Goal: Task Accomplishment & Management: Manage account settings

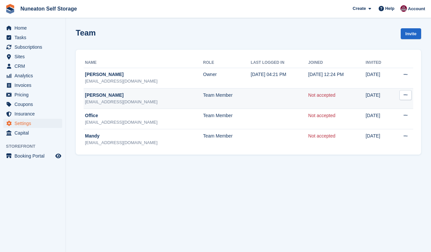
click at [406, 95] on icon at bounding box center [405, 95] width 4 height 4
click at [385, 118] on p "Resend invitation" at bounding box center [379, 116] width 57 height 9
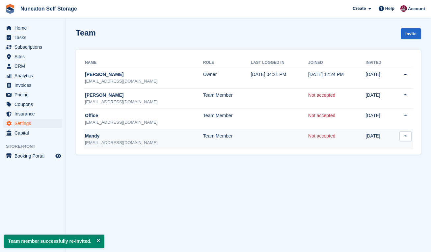
click at [404, 137] on icon at bounding box center [405, 136] width 4 height 4
click at [386, 159] on p "Resend invitation" at bounding box center [379, 157] width 57 height 9
